Goal: Information Seeking & Learning: Learn about a topic

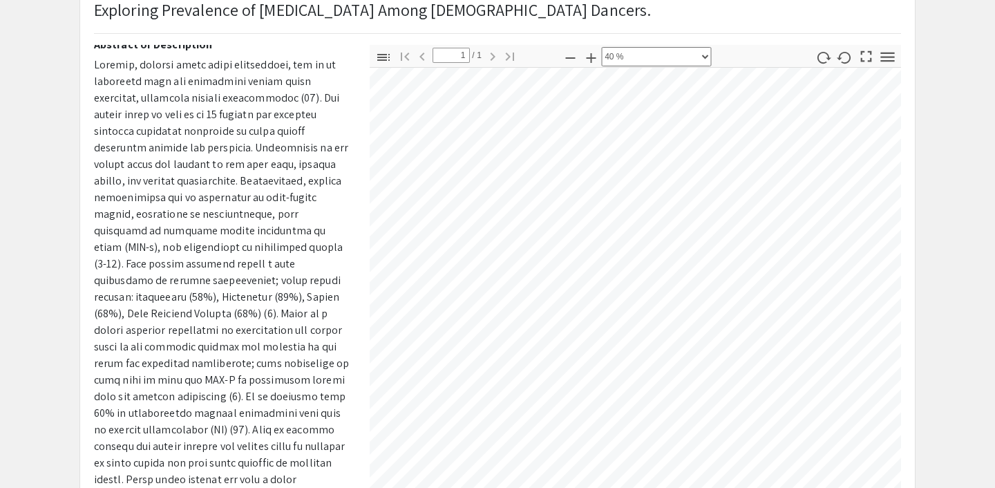
scroll to position [498, 0]
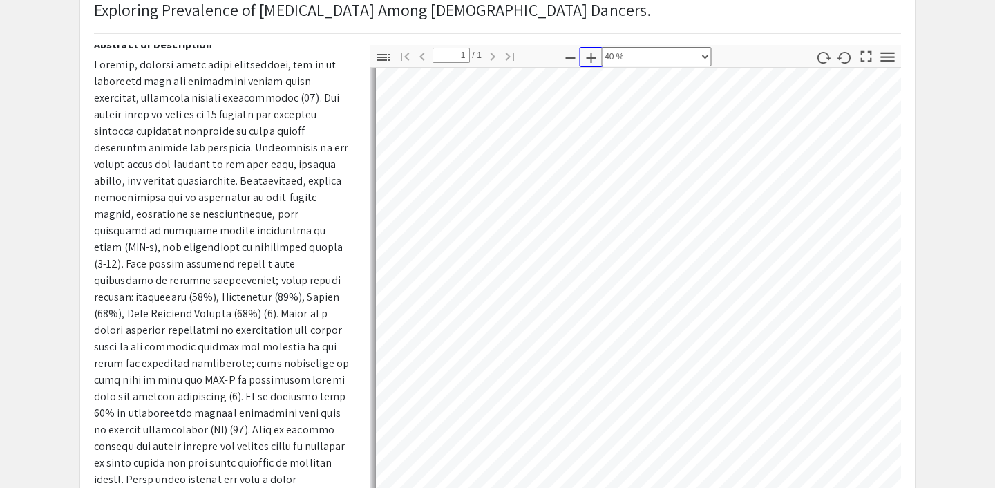
click at [591, 63] on icon "button" at bounding box center [591, 58] width 17 height 17
select select "0.5"
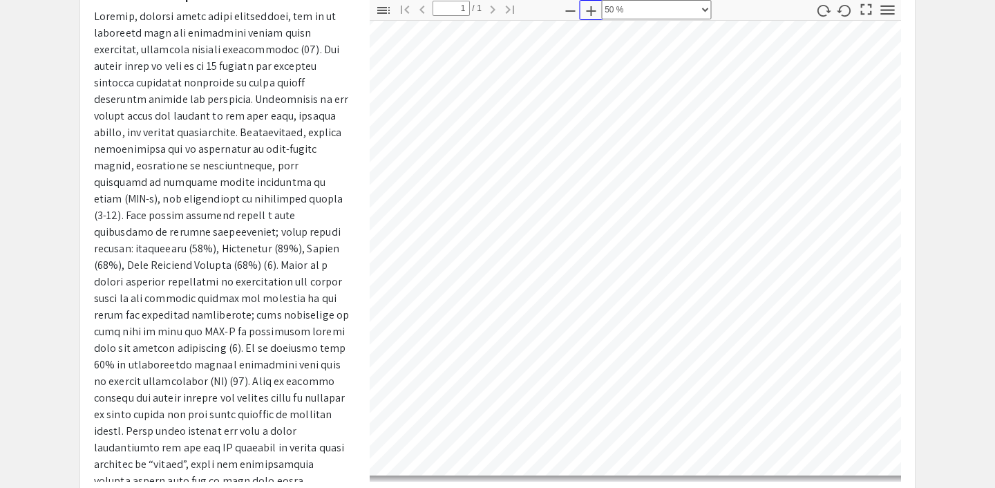
scroll to position [147, 0]
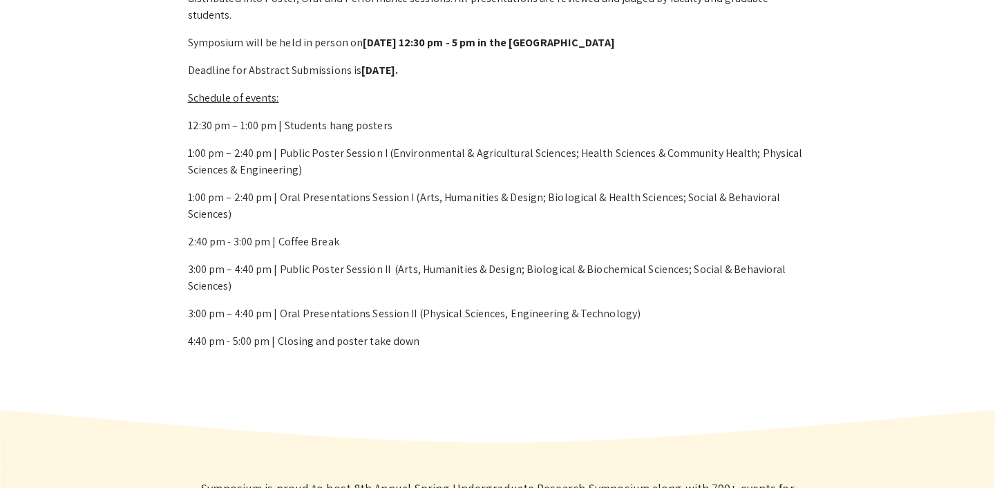
scroll to position [669, 0]
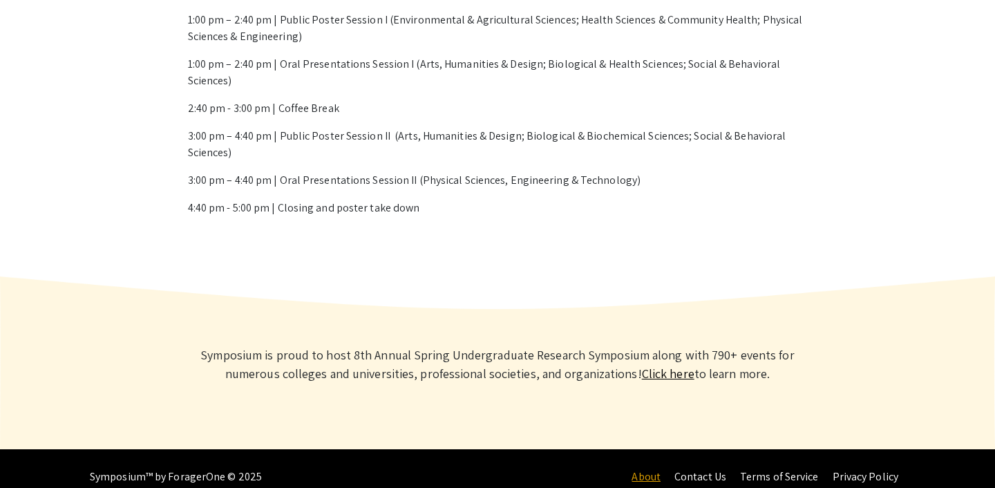
click at [656, 469] on link "About" at bounding box center [646, 476] width 29 height 15
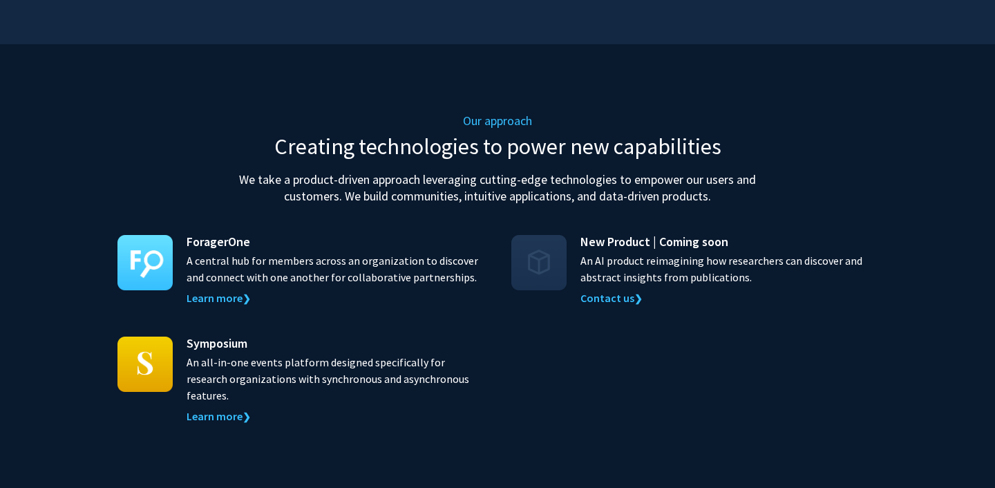
scroll to position [1253, 0]
